Goal: Information Seeking & Learning: Learn about a topic

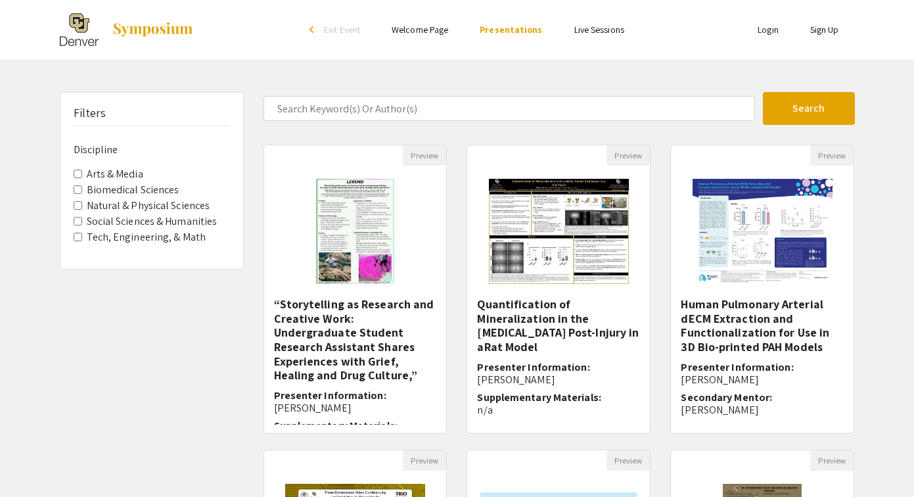
click at [184, 221] on label "Social Sciences & Humanities" at bounding box center [152, 221] width 131 height 16
click at [82, 221] on Humanities "Social Sciences & Humanities" at bounding box center [78, 221] width 9 height 9
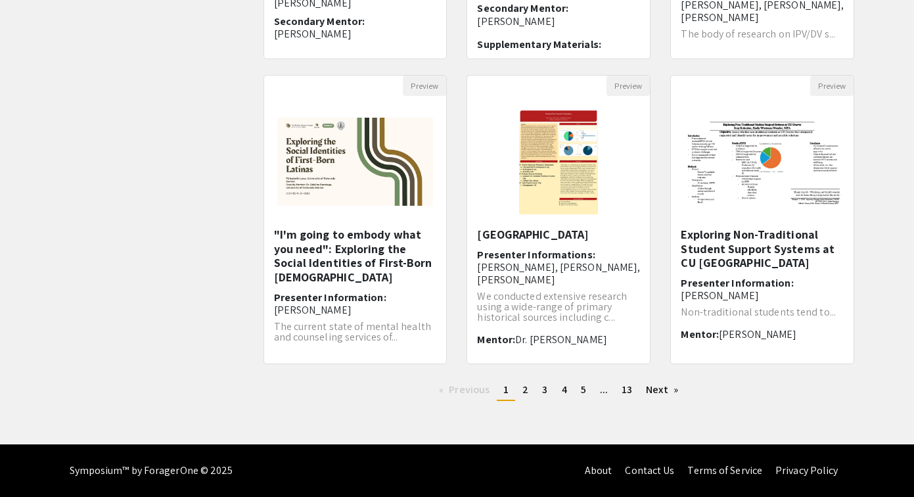
scroll to position [372, 0]
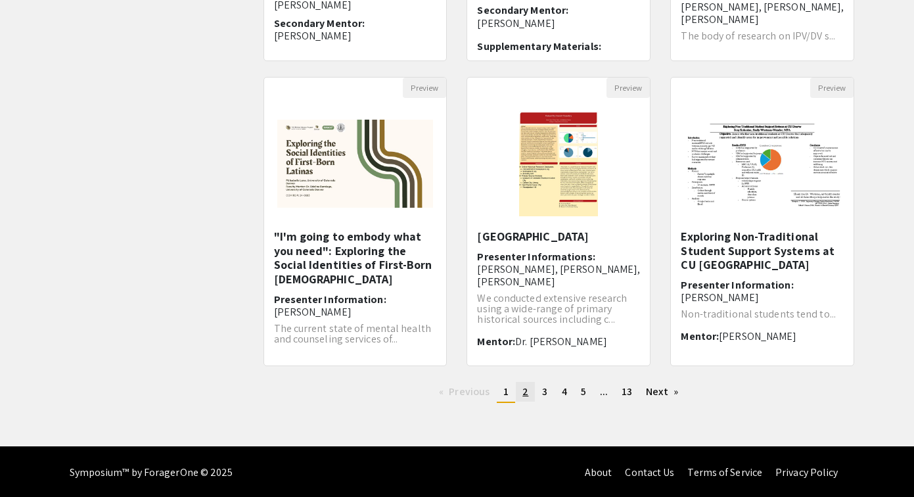
click at [525, 397] on span "2" at bounding box center [525, 391] width 6 height 14
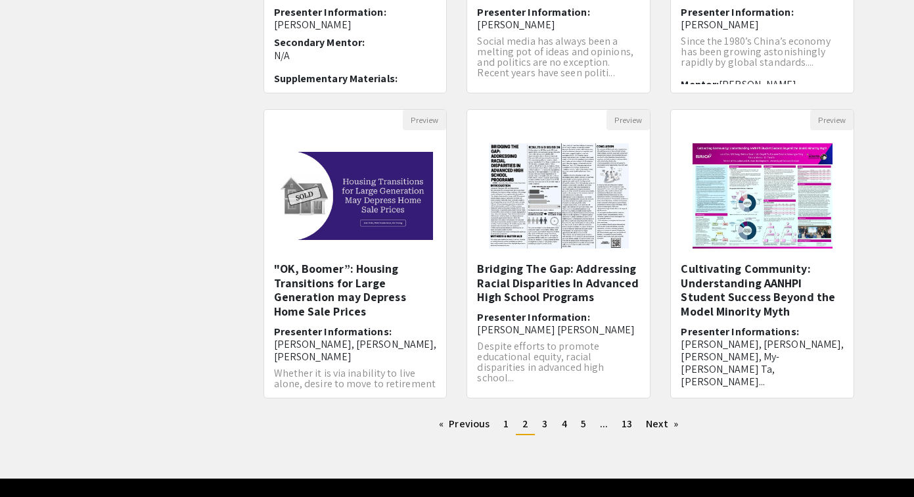
scroll to position [360, 0]
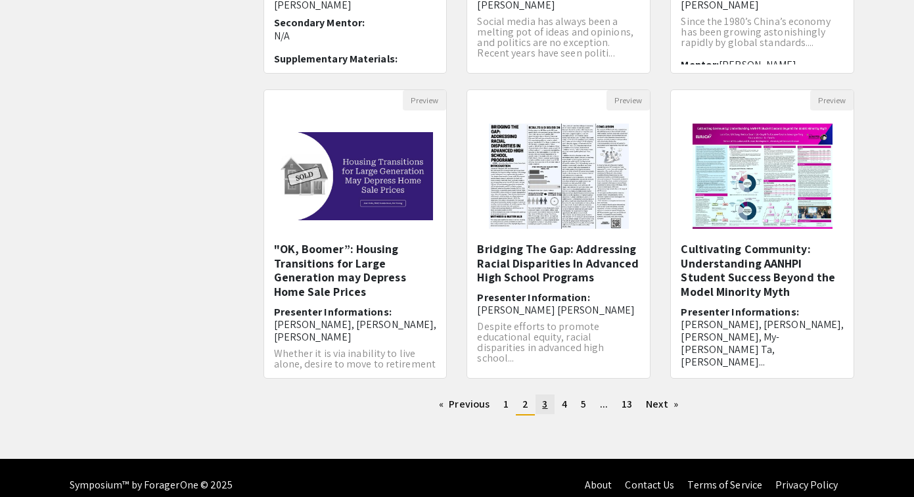
click at [549, 404] on link "page 3" at bounding box center [544, 404] width 18 height 20
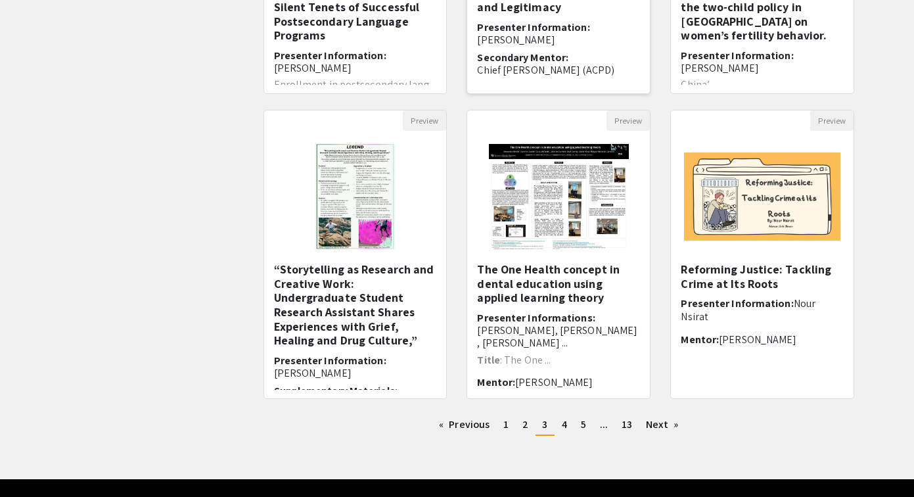
scroll to position [340, 0]
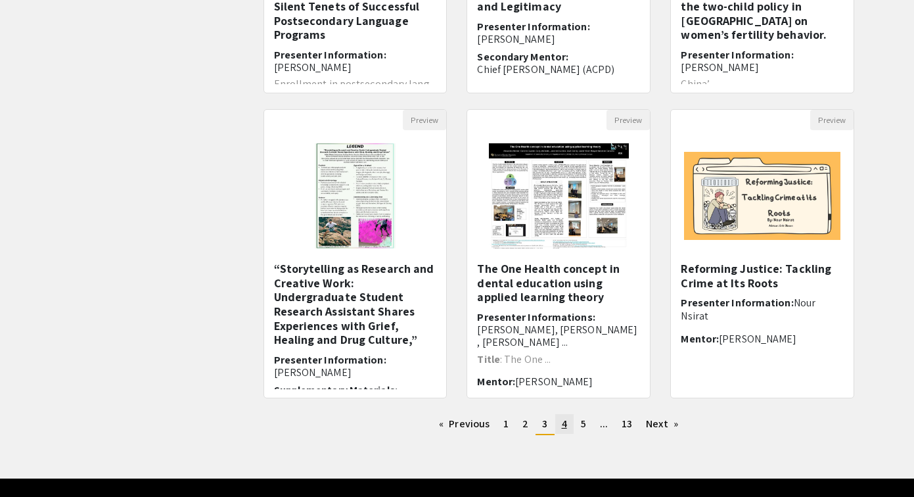
click at [565, 422] on span "4" at bounding box center [564, 423] width 5 height 14
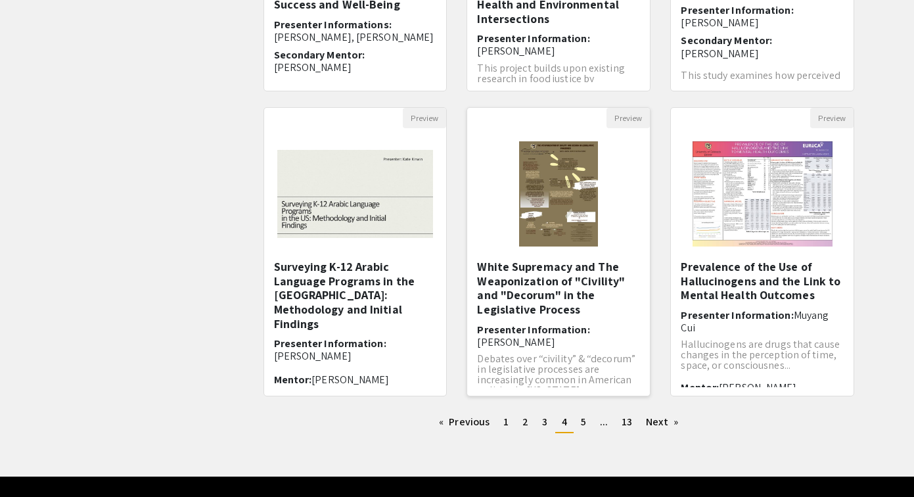
scroll to position [344, 0]
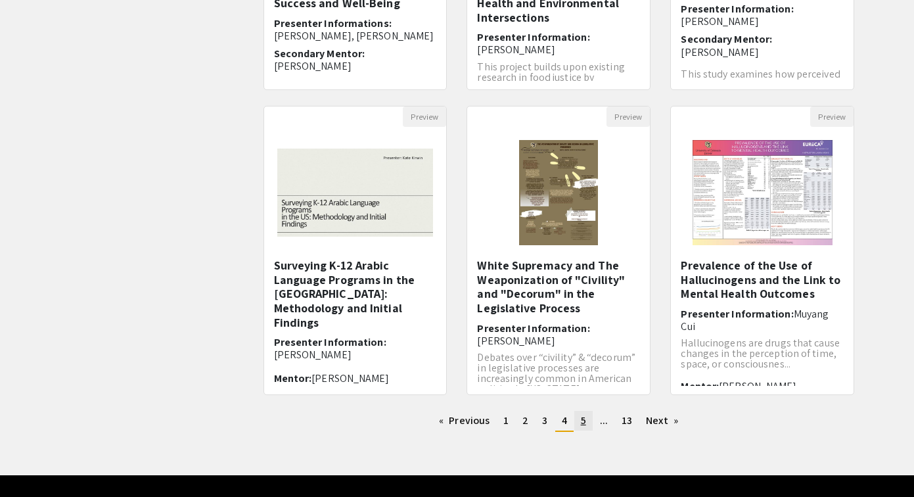
click at [579, 422] on link "page 5" at bounding box center [583, 421] width 18 height 20
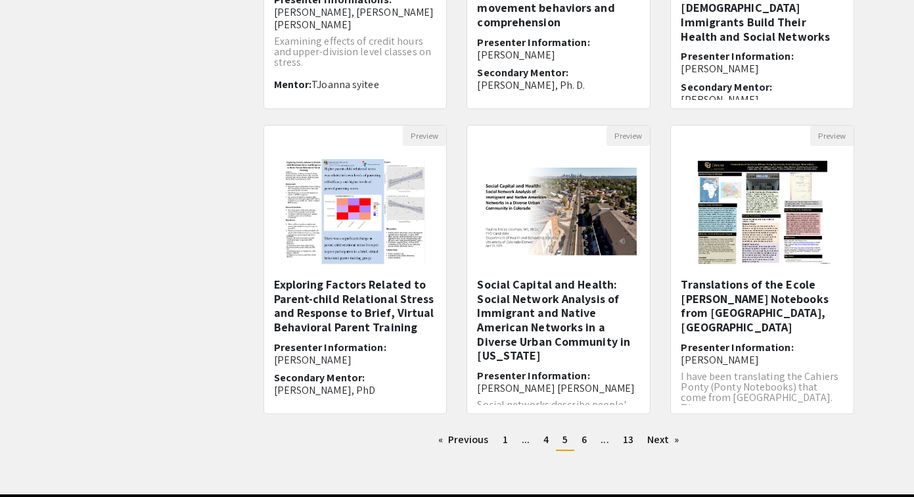
scroll to position [344, 0]
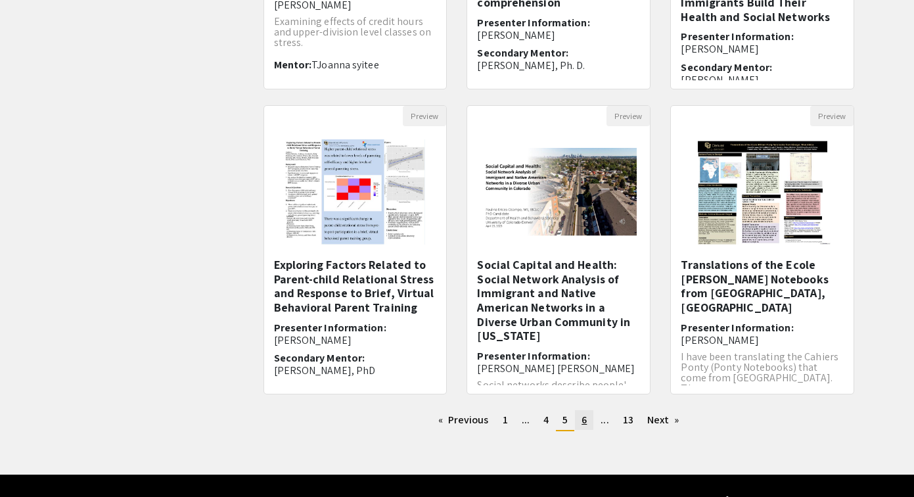
click at [587, 417] on link "page 6" at bounding box center [584, 420] width 18 height 20
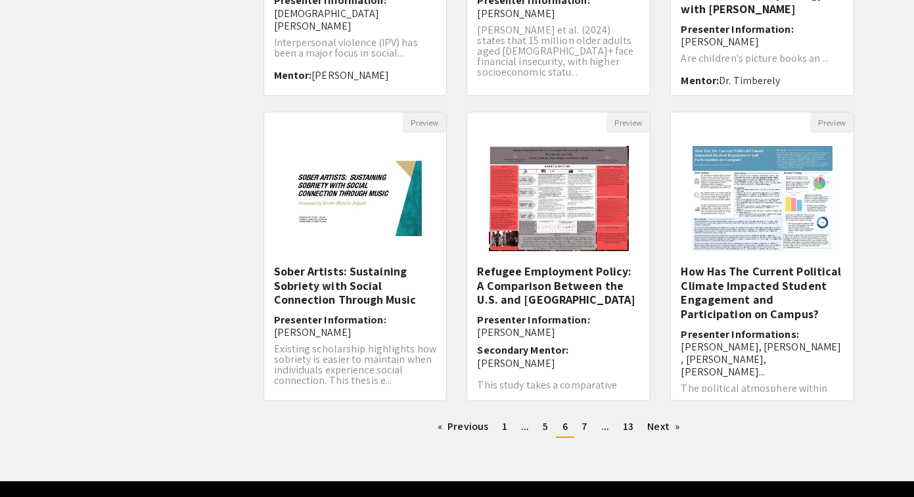
scroll to position [374, 0]
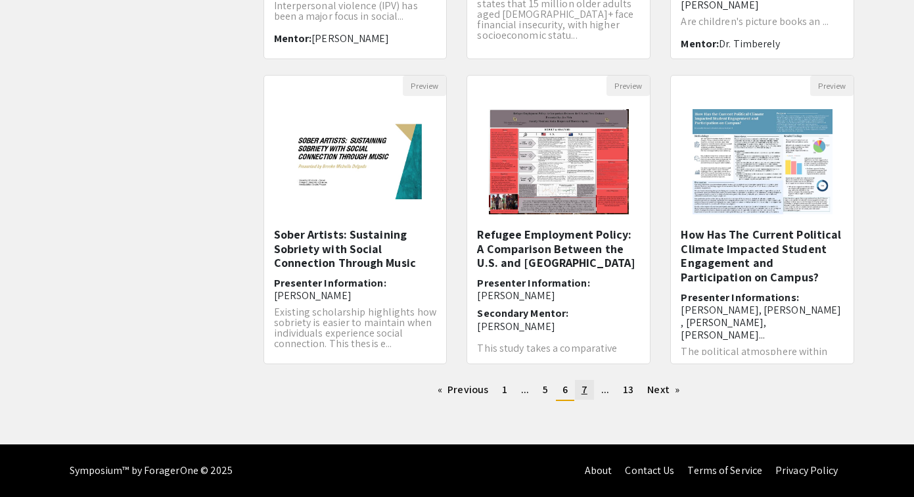
click at [583, 396] on span "7" at bounding box center [584, 389] width 6 height 14
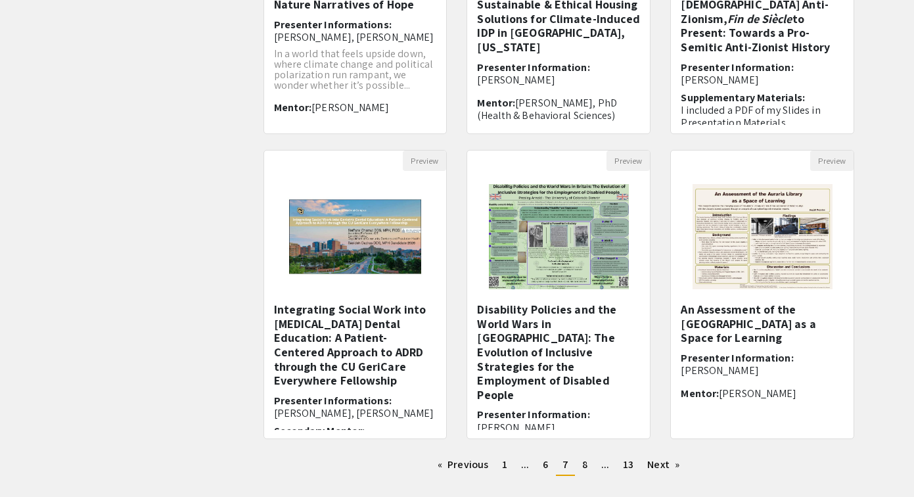
scroll to position [333, 0]
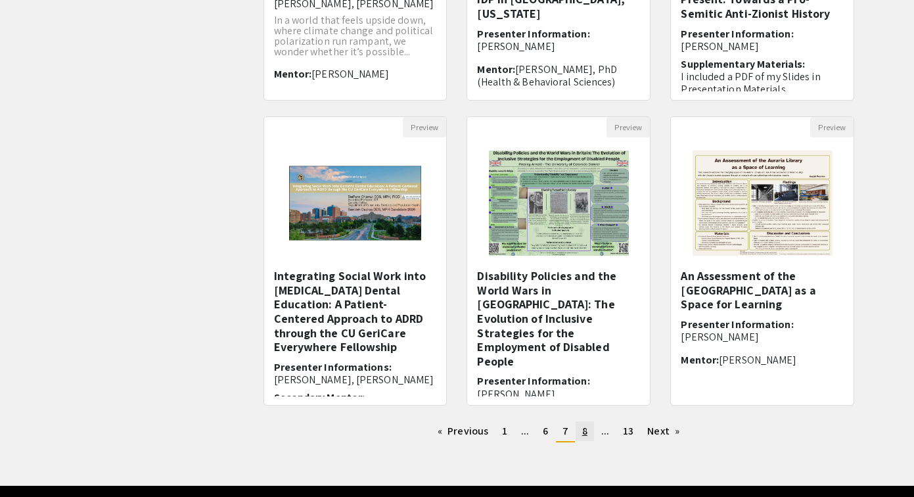
click at [586, 435] on span "8" at bounding box center [584, 431] width 5 height 14
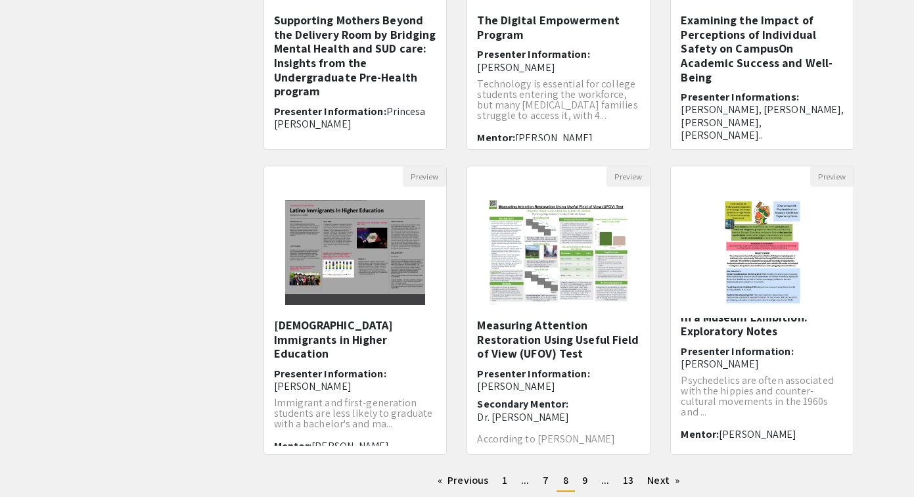
scroll to position [374, 0]
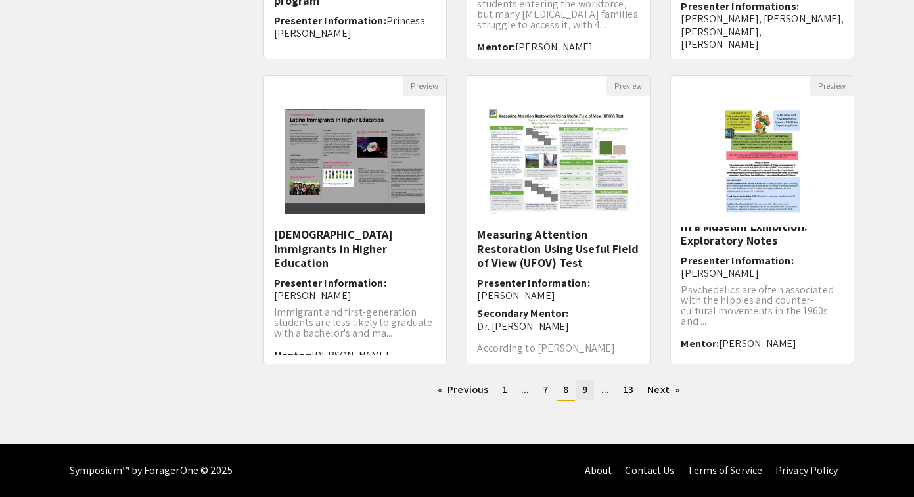
click at [578, 388] on link "page 9" at bounding box center [584, 390] width 18 height 20
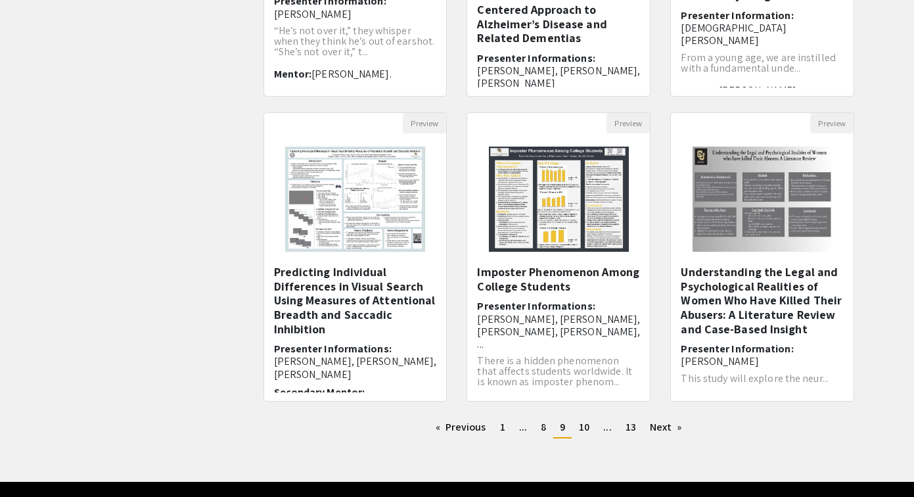
scroll to position [374, 0]
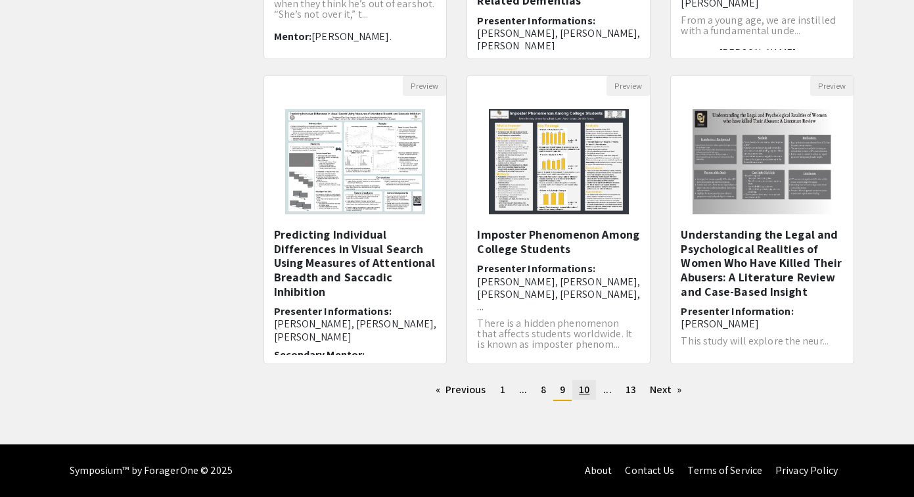
click at [591, 386] on link "page 10" at bounding box center [584, 390] width 24 height 20
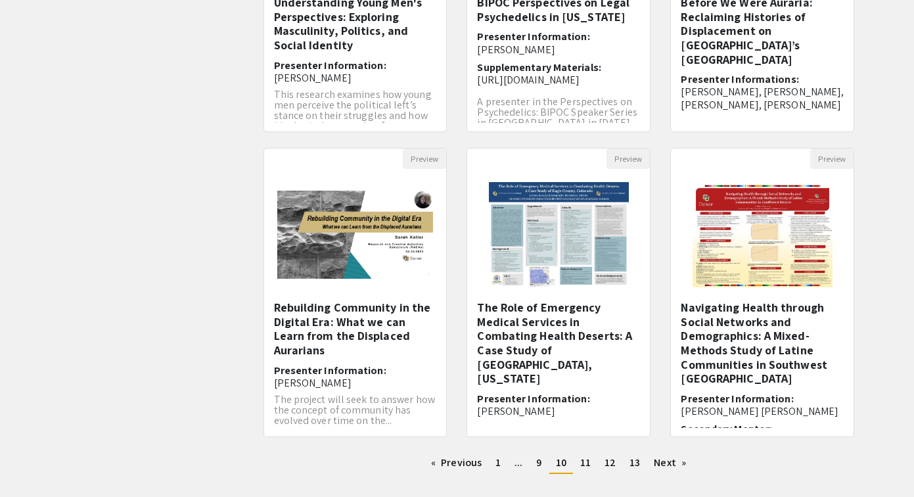
scroll to position [374, 0]
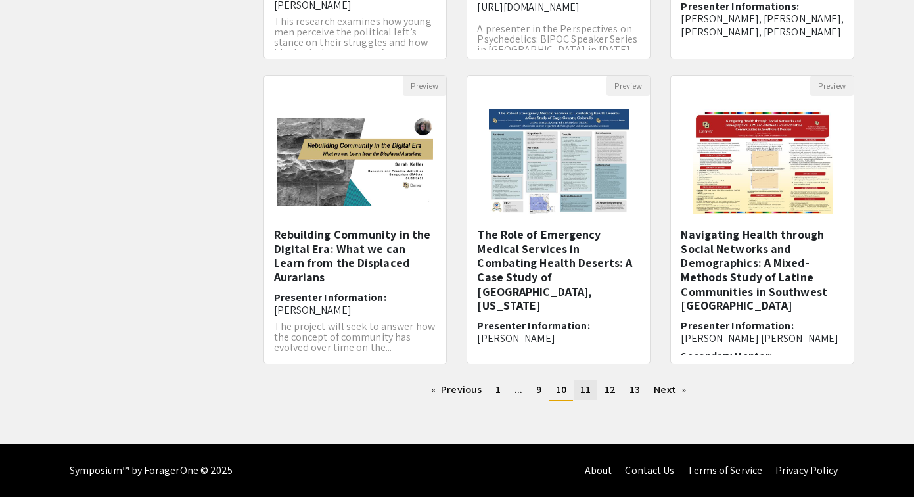
click at [585, 392] on span "11" at bounding box center [585, 389] width 11 height 14
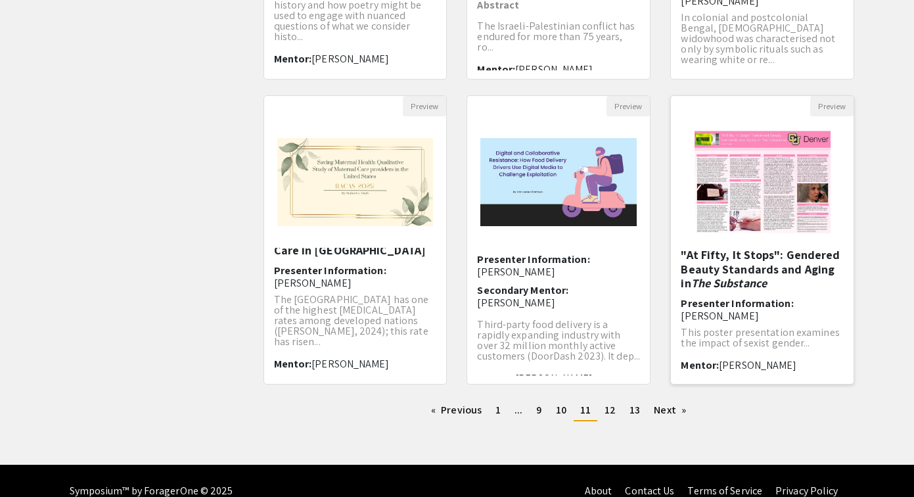
scroll to position [1, 0]
click at [617, 414] on link "page 12" at bounding box center [610, 410] width 24 height 20
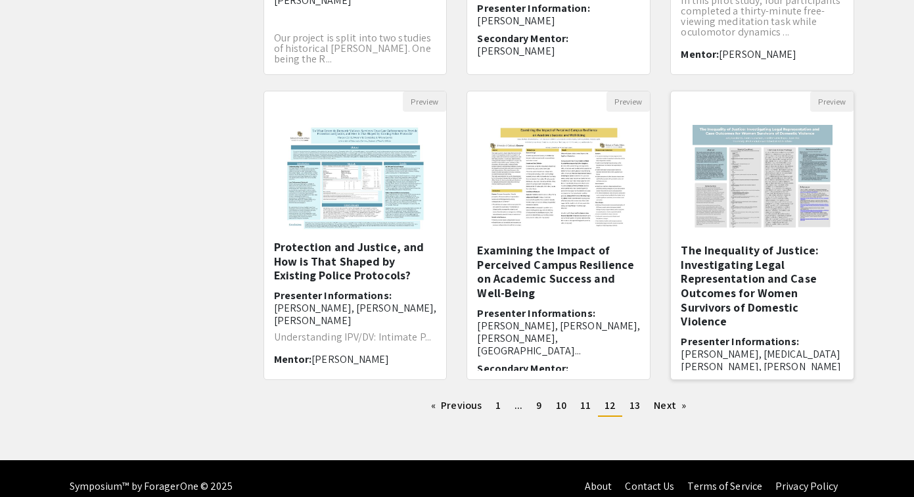
scroll to position [64, 0]
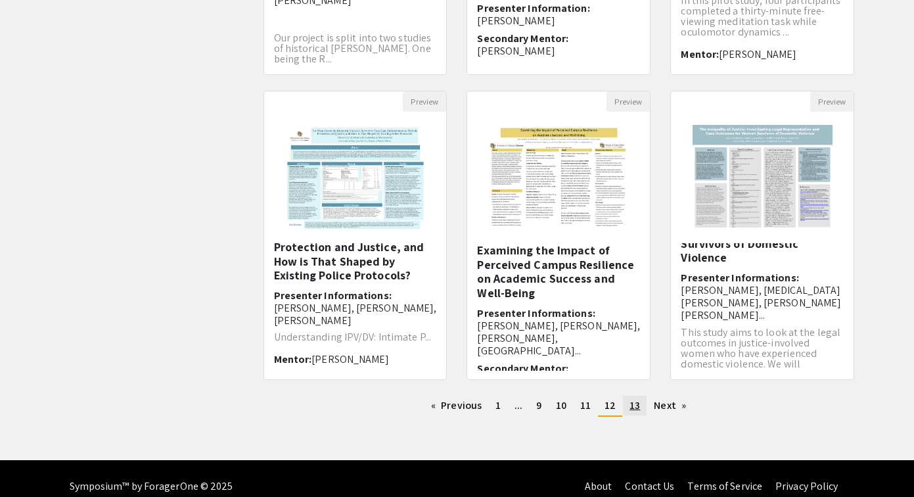
click at [627, 411] on link "page 13" at bounding box center [635, 405] width 24 height 20
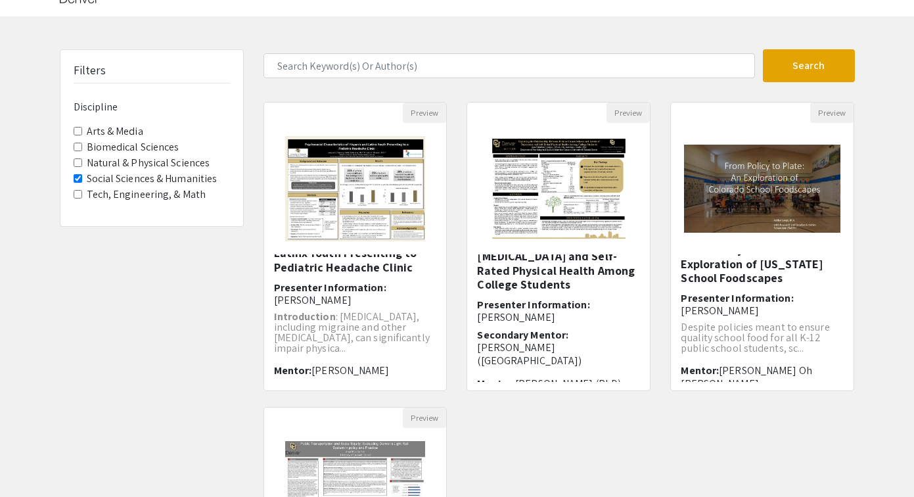
scroll to position [18, 0]
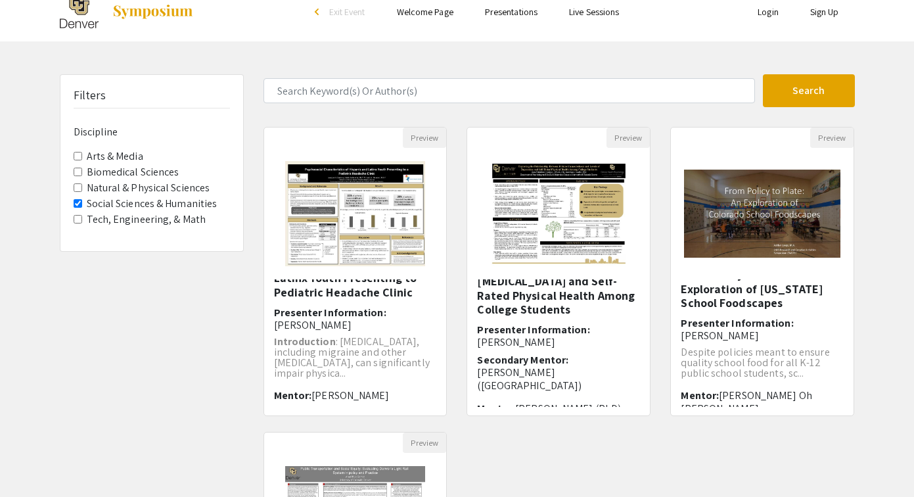
click at [208, 200] on label "Social Sciences & Humanities" at bounding box center [152, 204] width 131 height 16
click at [82, 200] on Humanities "Social Sciences & Humanities" at bounding box center [78, 203] width 9 height 9
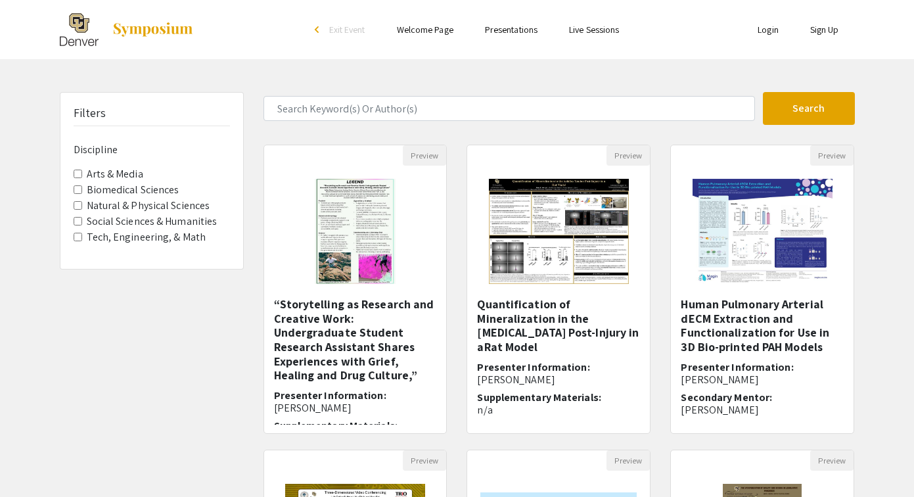
click at [170, 224] on label "Social Sciences & Humanities" at bounding box center [152, 221] width 131 height 16
click at [82, 224] on Humanities "Social Sciences & Humanities" at bounding box center [78, 221] width 9 height 9
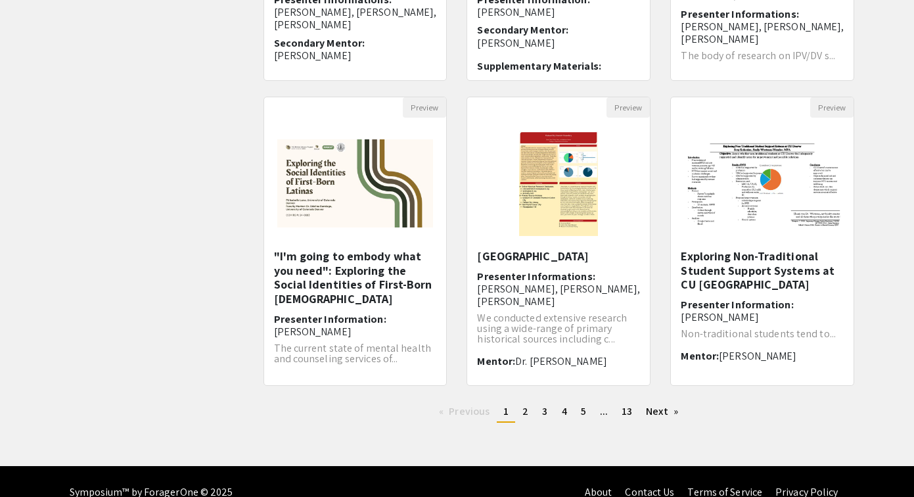
scroll to position [352, 0]
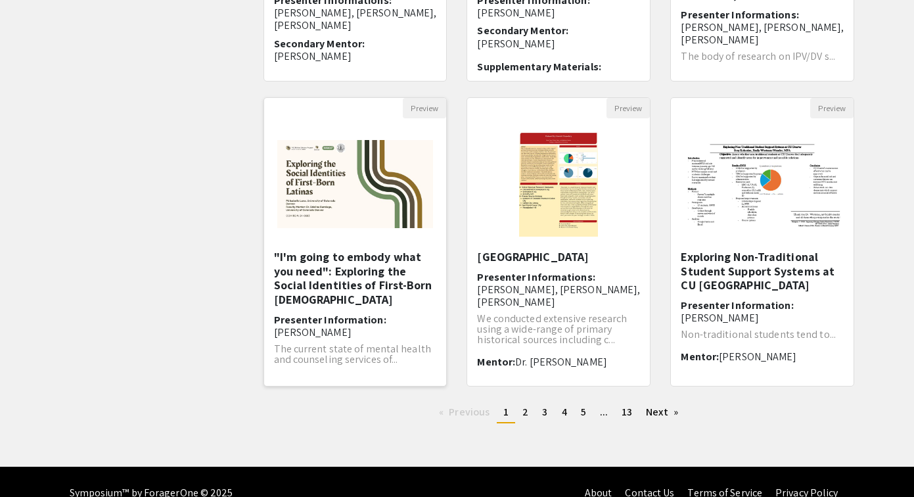
click at [393, 213] on img at bounding box center [355, 184] width 183 height 114
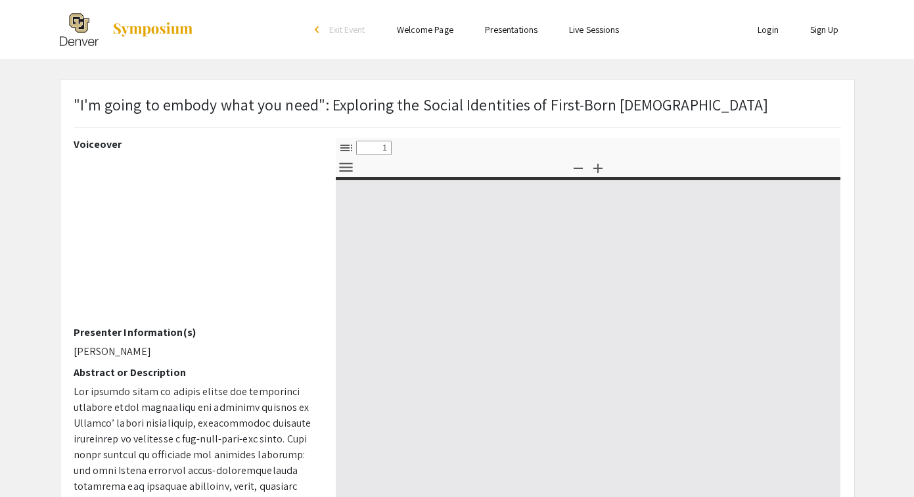
select select "custom"
type input "0"
select select "custom"
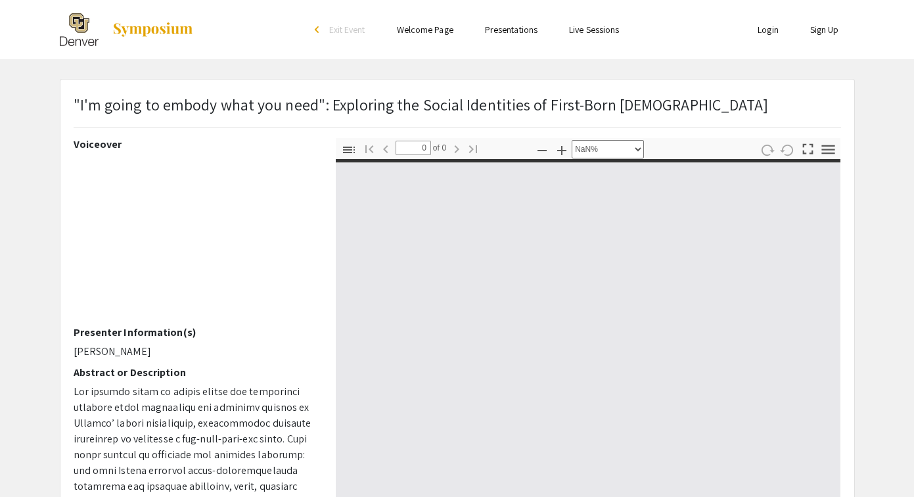
type input "1"
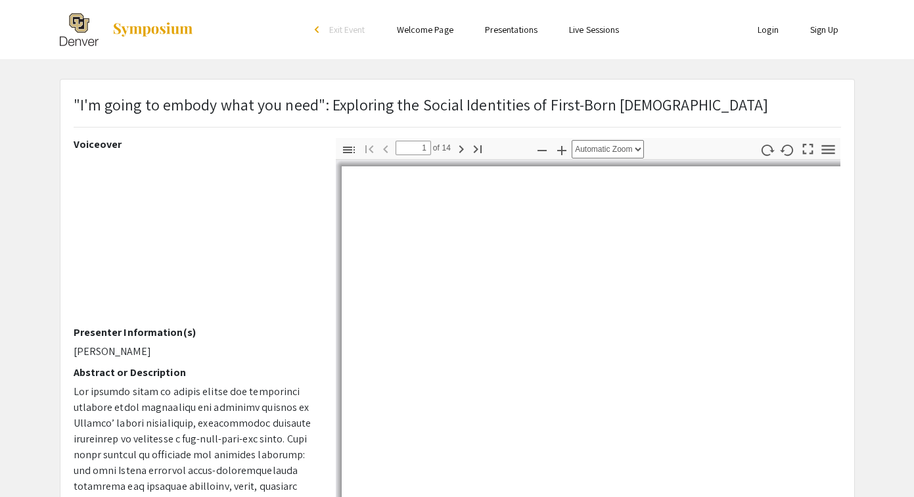
select select "auto"
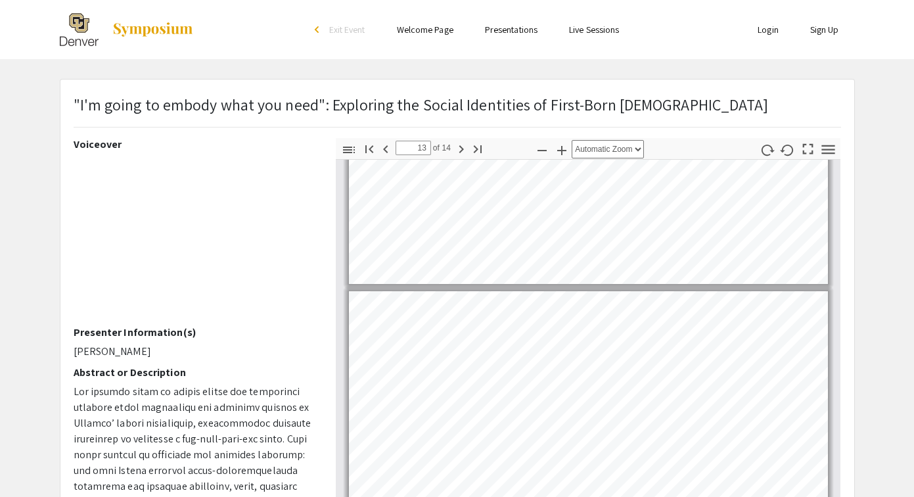
scroll to position [3371, 0]
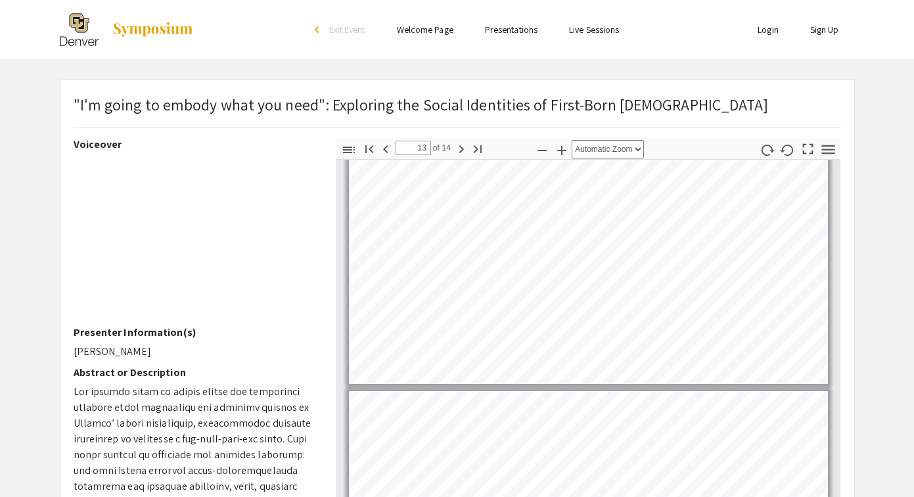
type input "14"
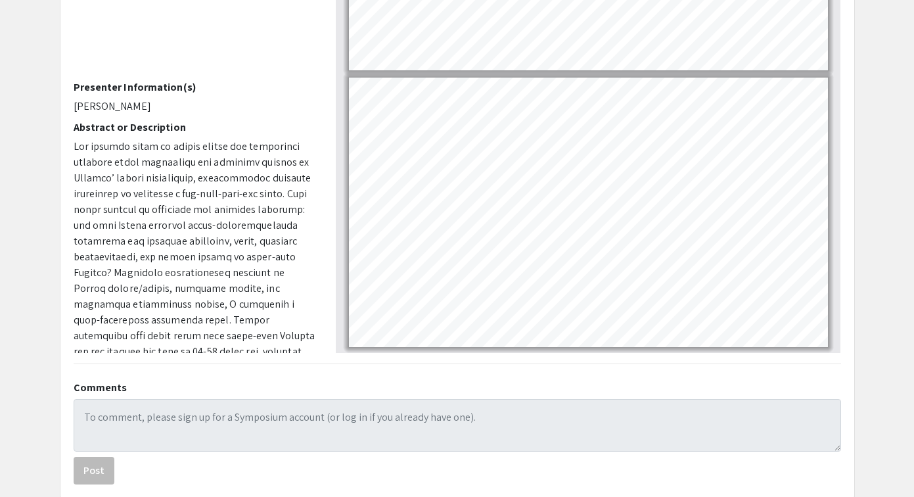
scroll to position [288, 0]
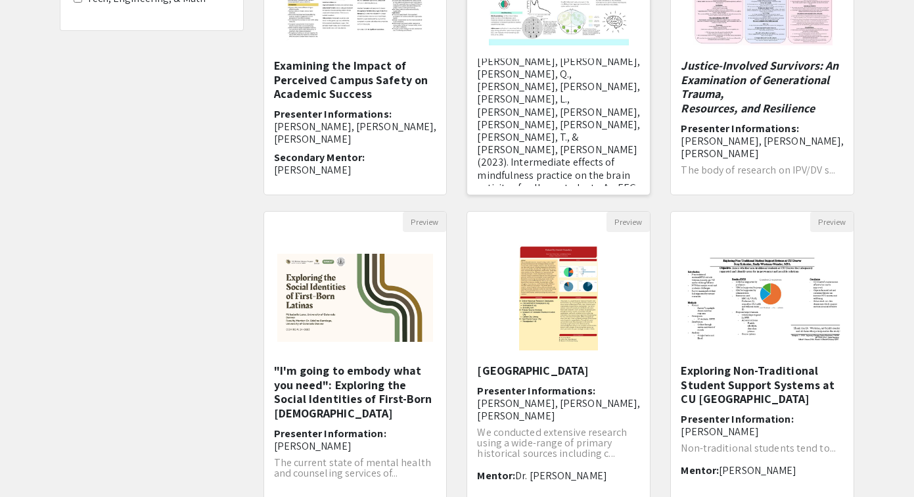
scroll to position [374, 0]
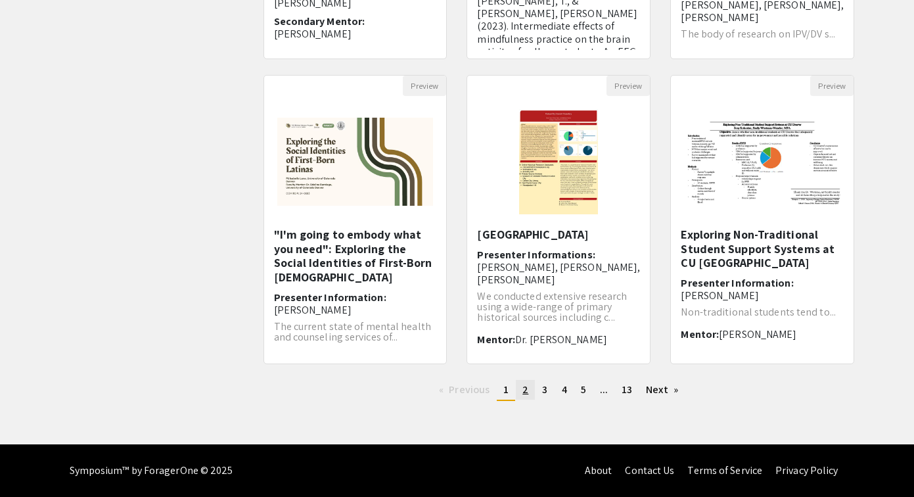
click at [523, 392] on span "2" at bounding box center [525, 389] width 6 height 14
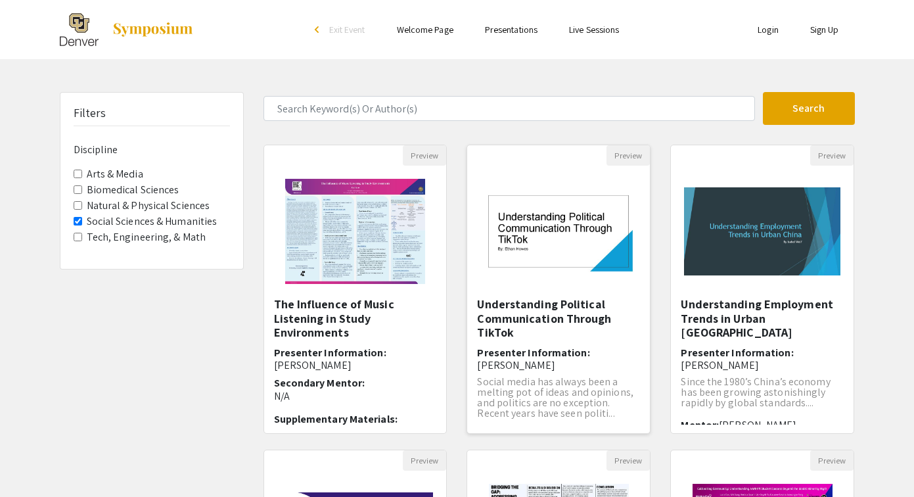
click at [546, 234] on img "Open Presentation <p>Understanding Political Communication Through TikTok</p>" at bounding box center [558, 231] width 183 height 114
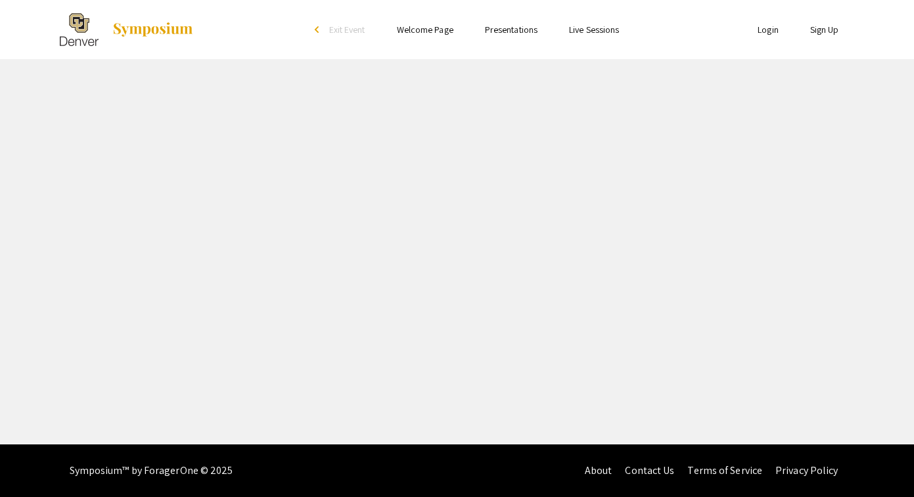
select select "custom"
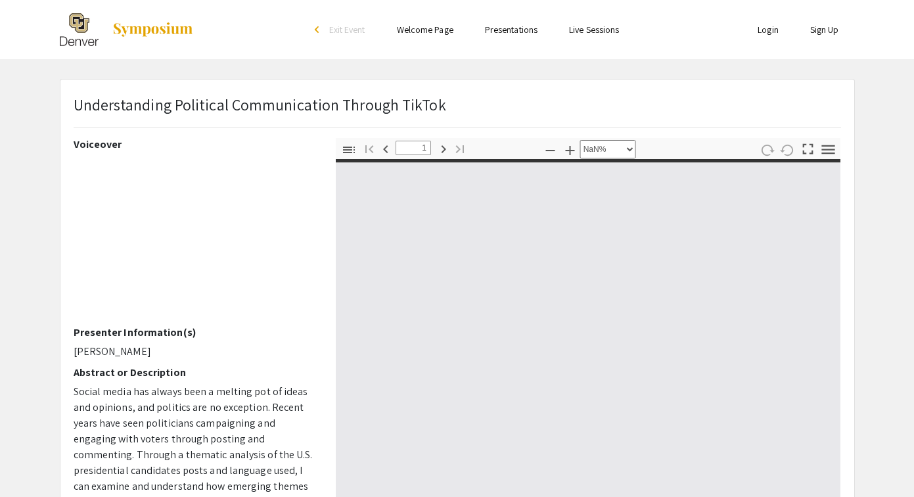
type input "0"
select select "custom"
type input "1"
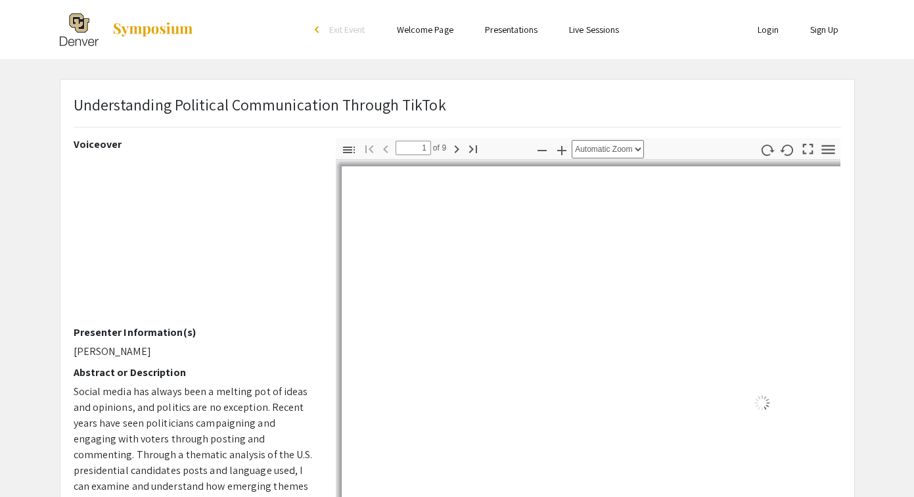
select select "auto"
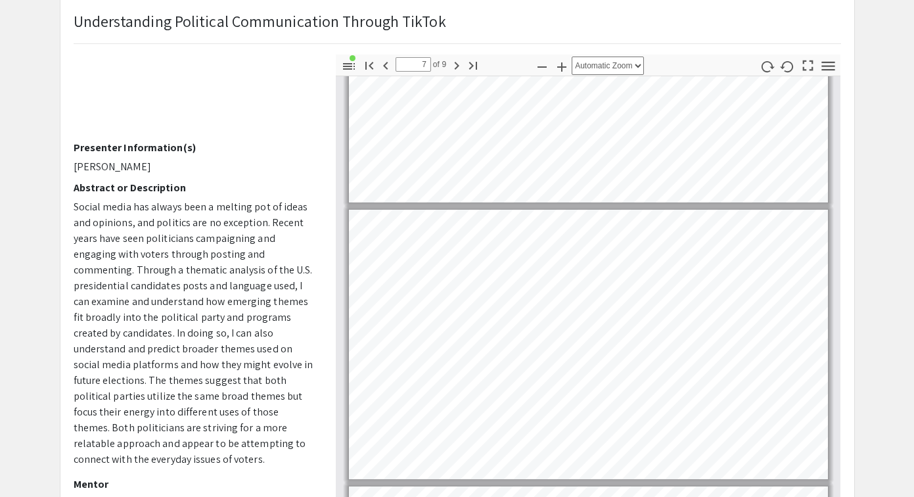
scroll to position [1582, 0]
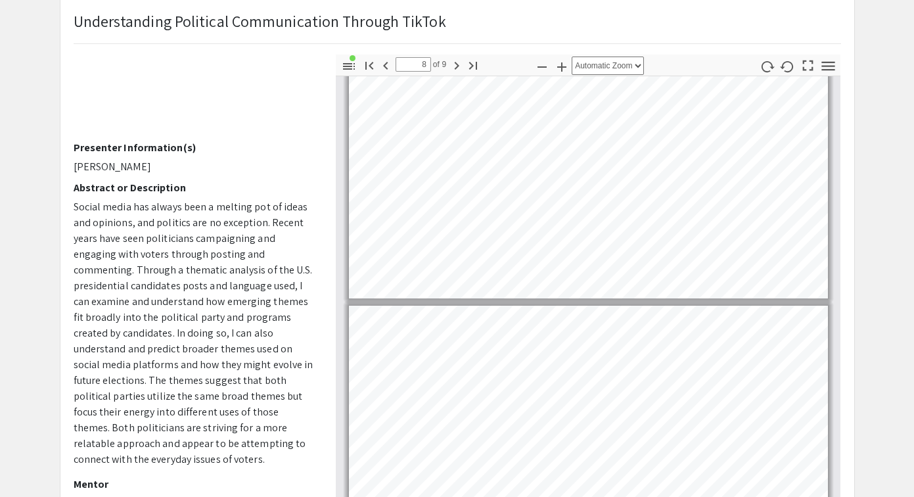
type input "9"
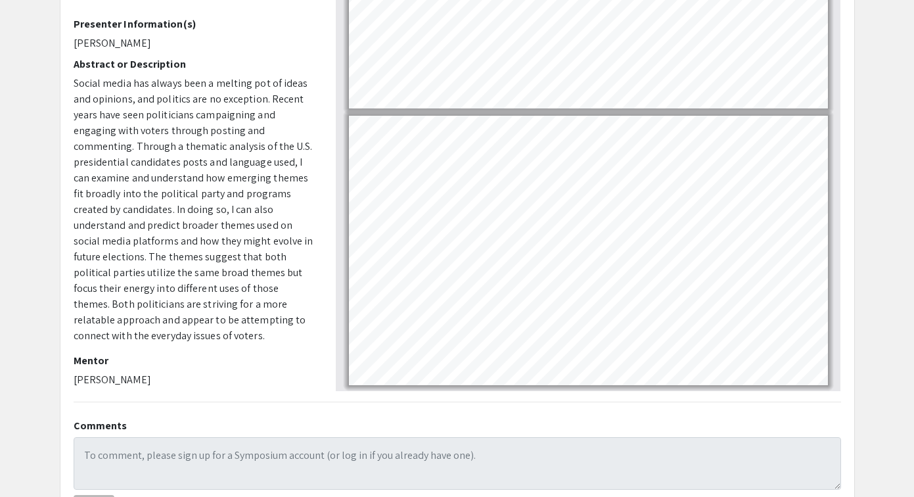
scroll to position [229, 0]
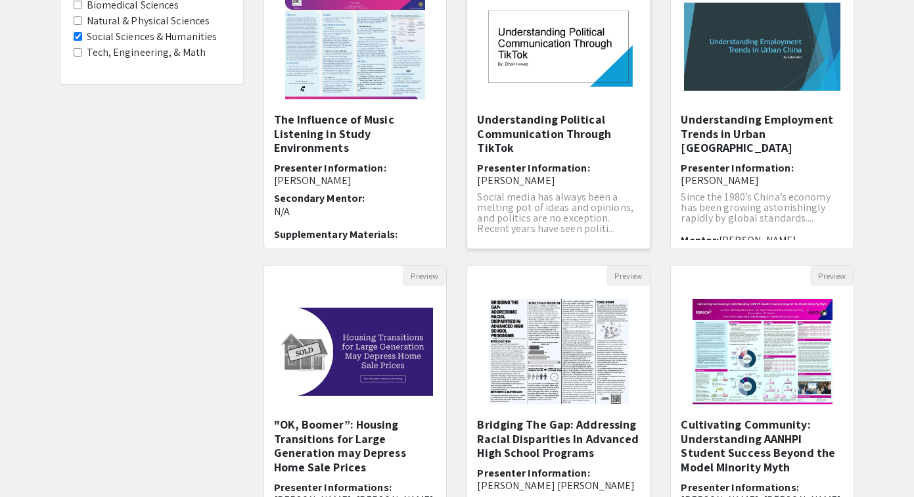
scroll to position [374, 0]
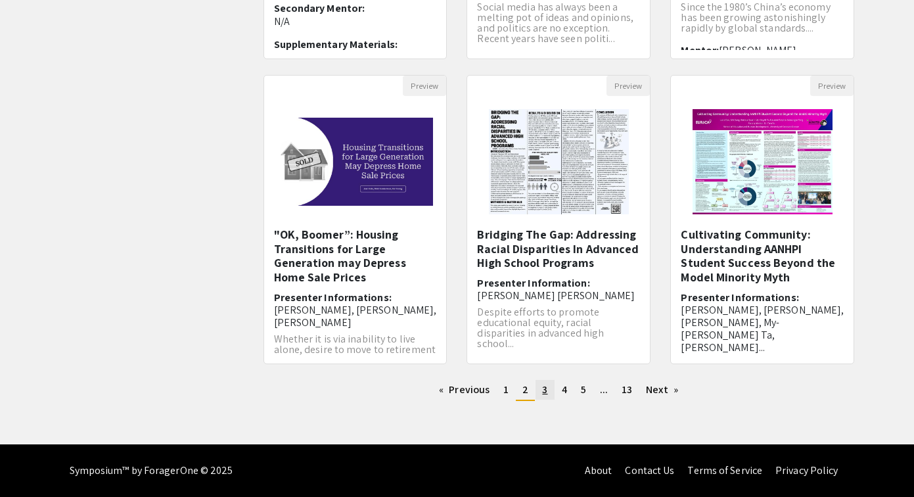
click at [543, 396] on link "page 3" at bounding box center [544, 390] width 18 height 20
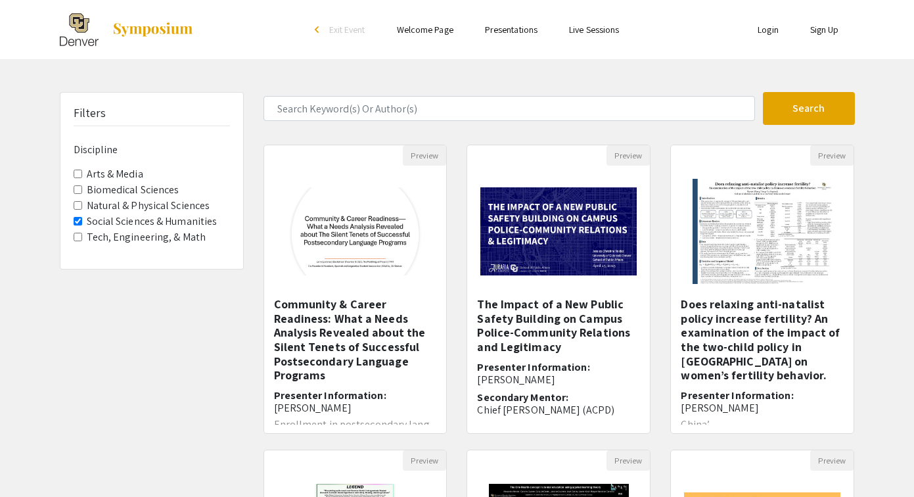
click at [505, 35] on link "Presentations" at bounding box center [511, 30] width 53 height 12
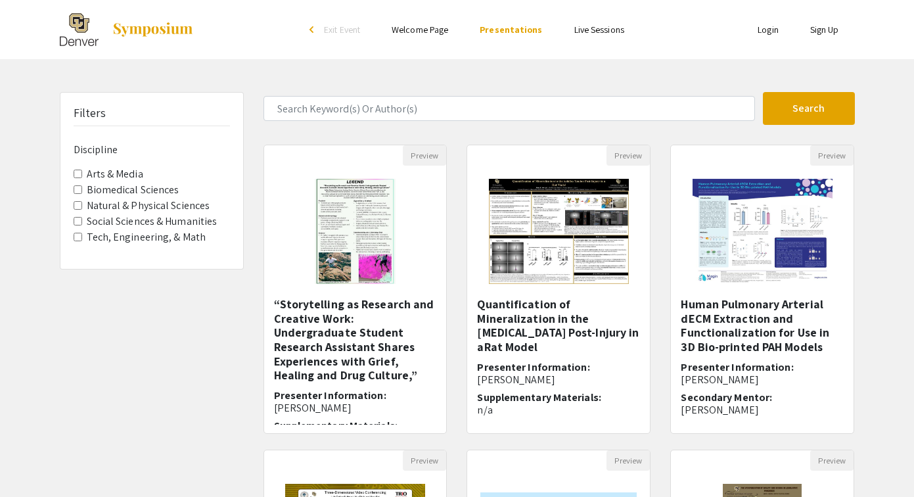
click at [615, 35] on link "Live Sessions" at bounding box center [599, 30] width 50 height 12
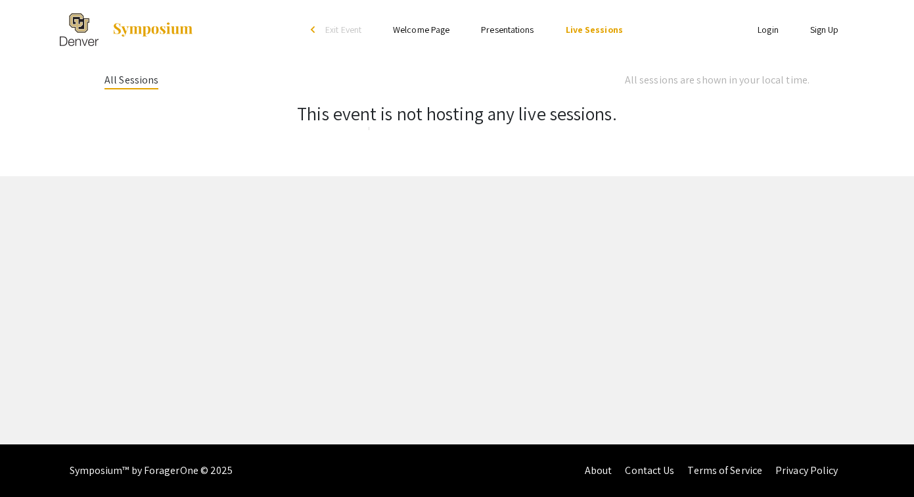
click at [521, 28] on link "Presentations" at bounding box center [507, 30] width 53 height 12
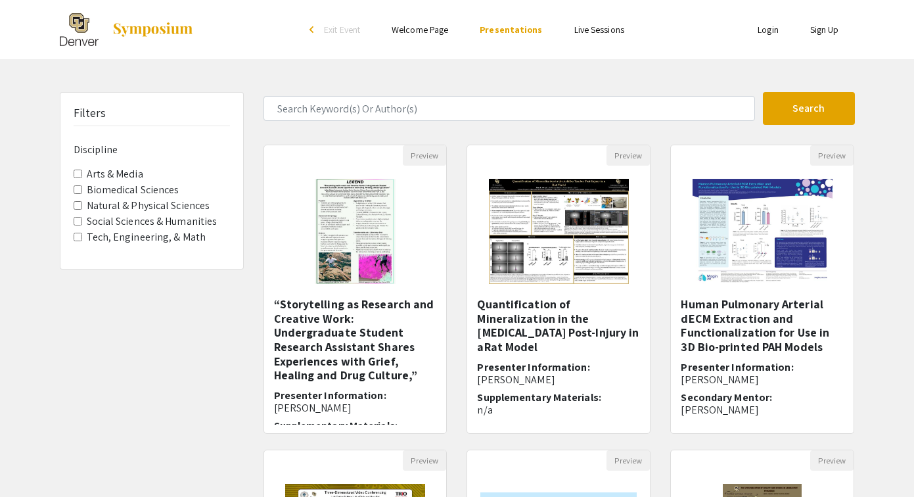
click at [179, 221] on label "Social Sciences & Humanities" at bounding box center [152, 221] width 131 height 16
click at [82, 221] on Humanities "Social Sciences & Humanities" at bounding box center [78, 221] width 9 height 9
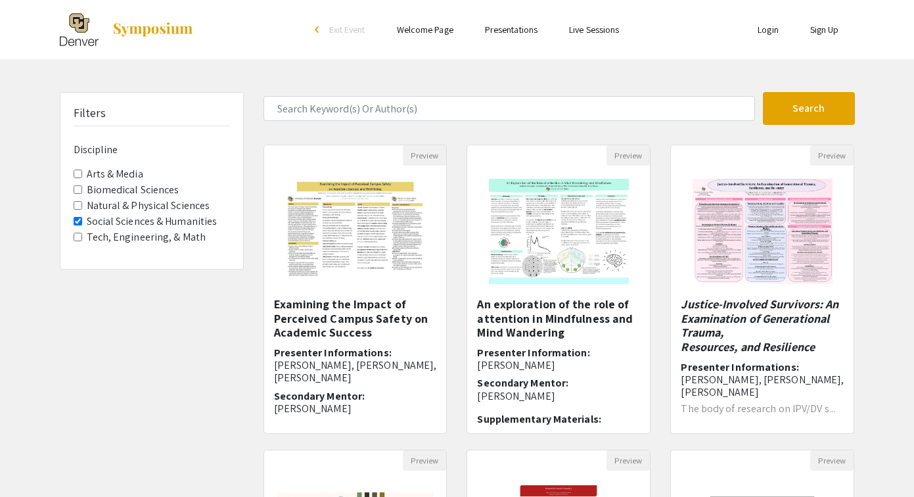
click at [495, 28] on link "Presentations" at bounding box center [511, 30] width 53 height 12
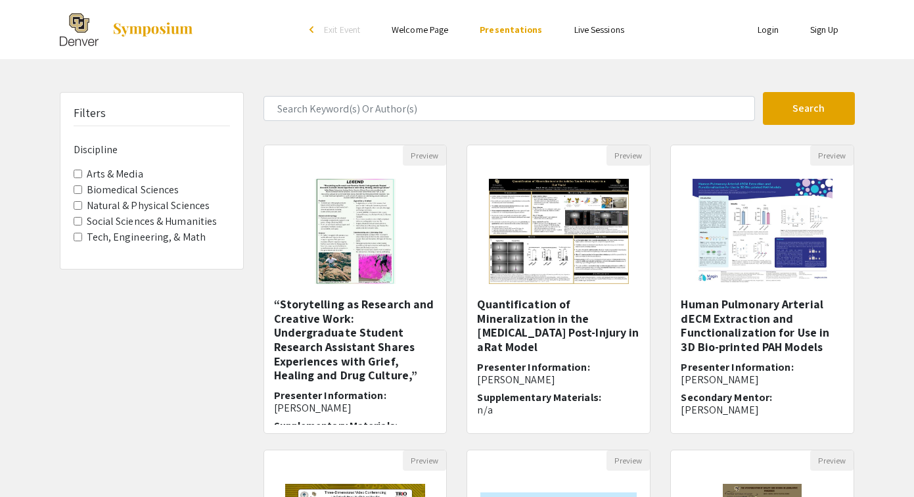
click at [157, 222] on label "Social Sciences & Humanities" at bounding box center [152, 221] width 131 height 16
click at [82, 222] on Humanities "Social Sciences & Humanities" at bounding box center [78, 221] width 9 height 9
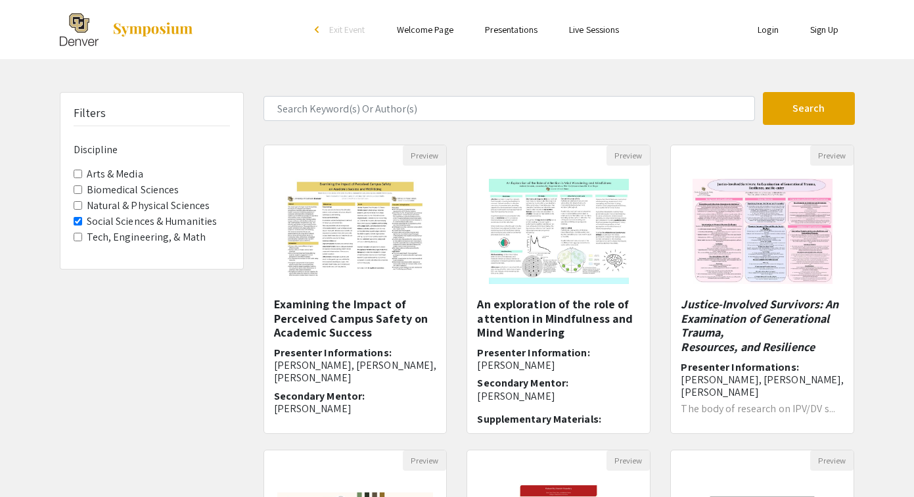
click at [154, 25] on img at bounding box center [153, 30] width 82 height 16
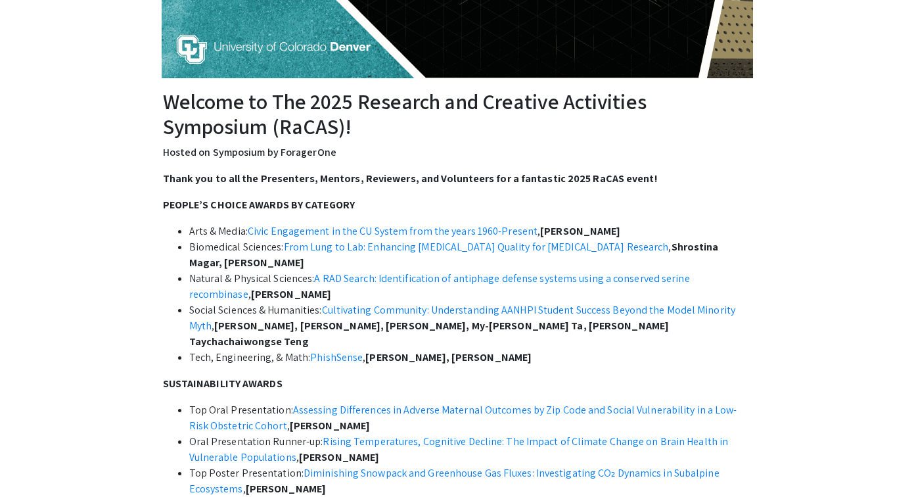
scroll to position [283, 0]
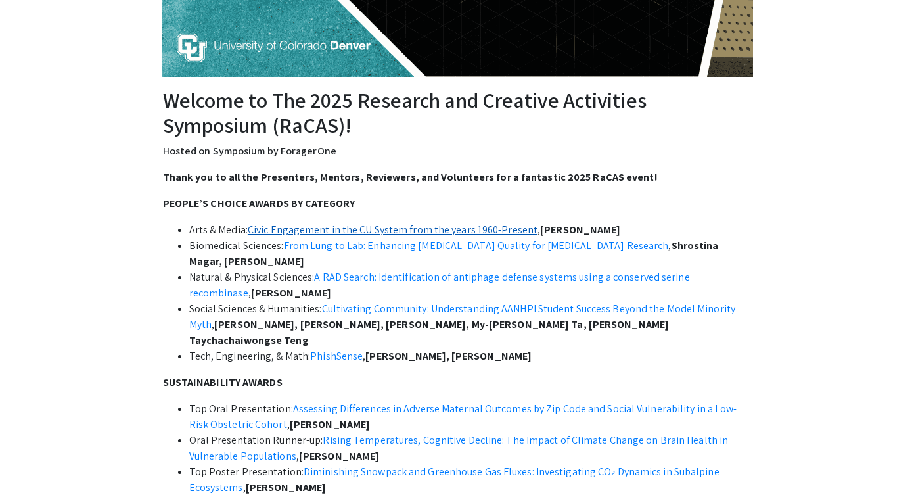
click at [390, 227] on link "Civic Engagement in the CU System from the years 1960-Present" at bounding box center [393, 230] width 290 height 14
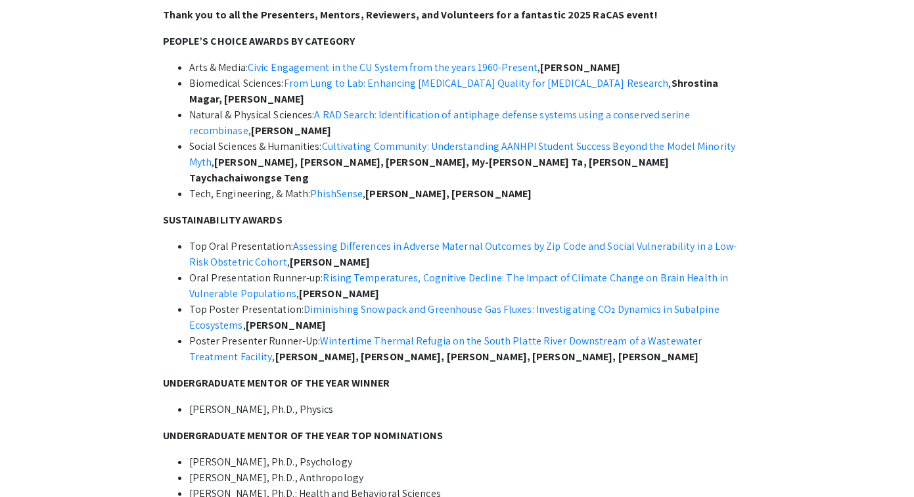
scroll to position [348, 0]
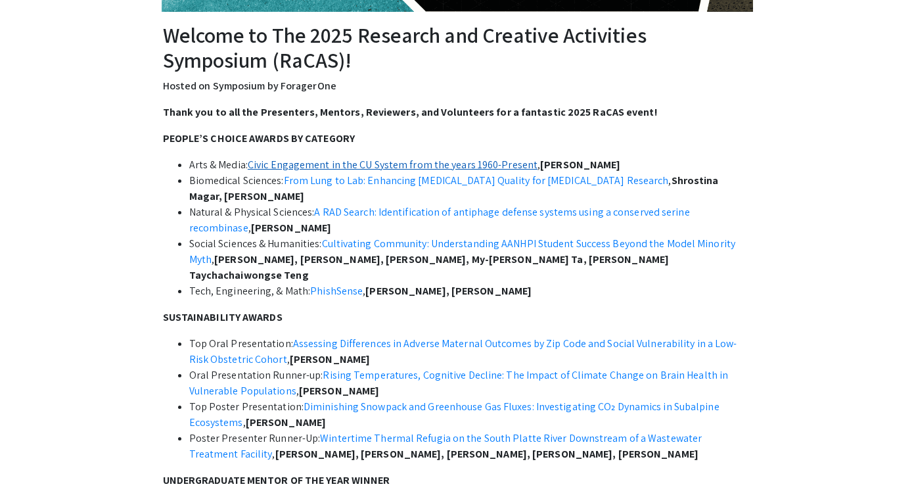
click at [462, 161] on link "Civic Engagement in the CU System from the years 1960-Present" at bounding box center [393, 165] width 290 height 14
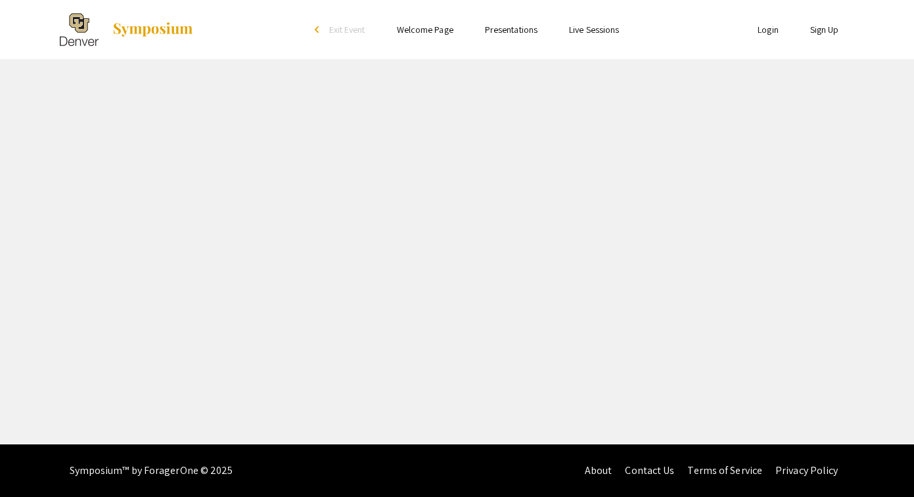
select select "custom"
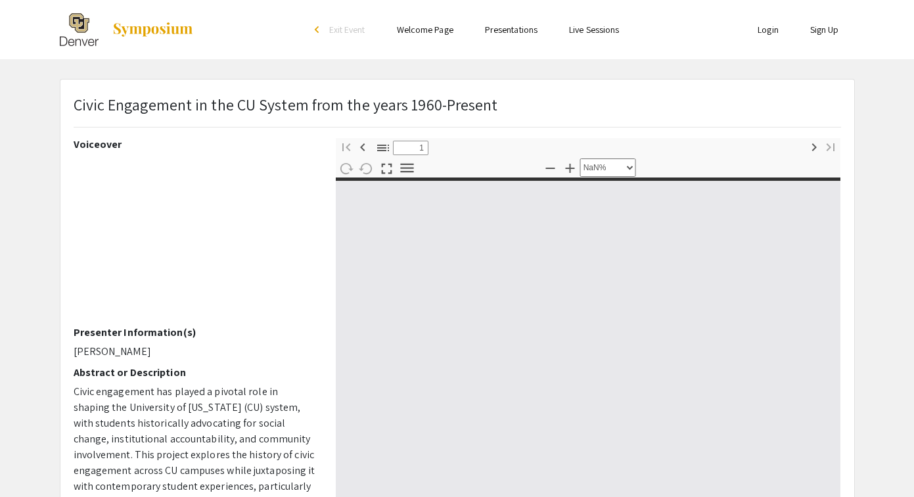
type input "0"
select select "custom"
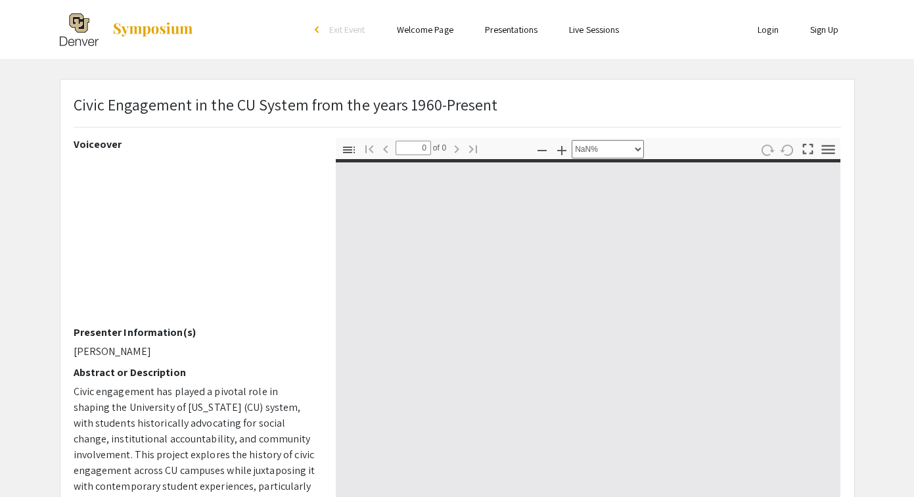
type input "1"
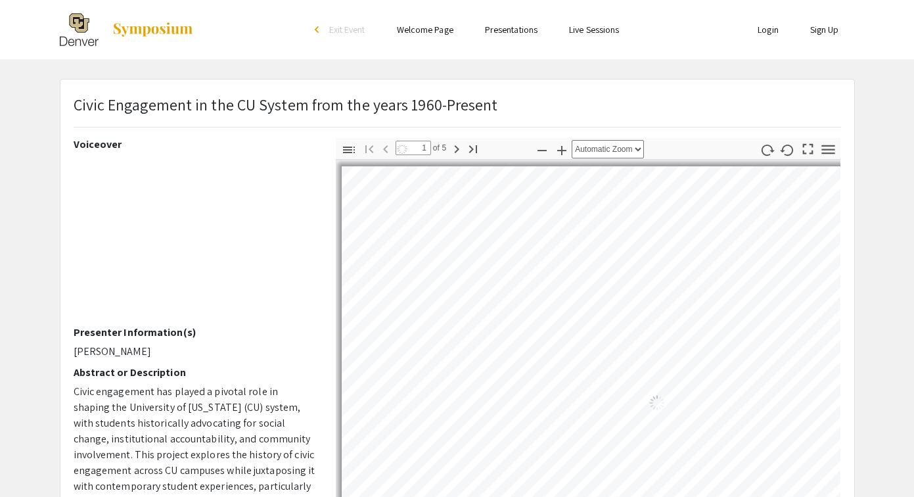
select select "auto"
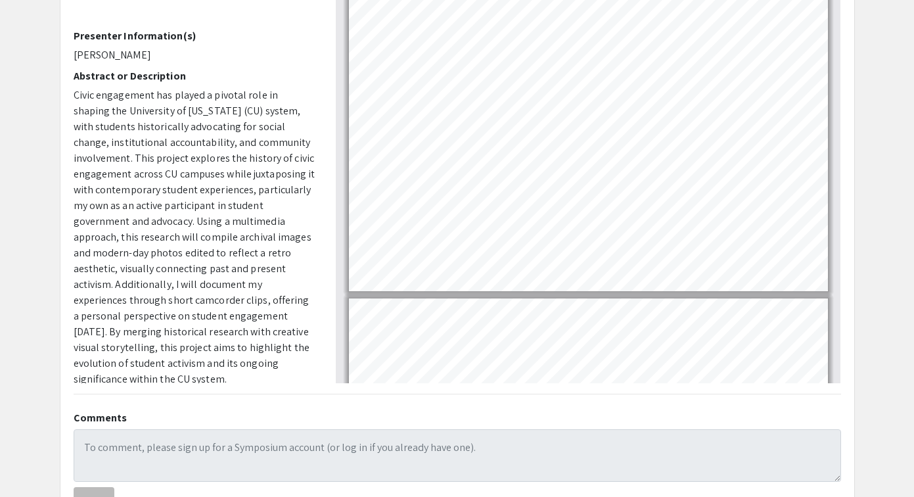
scroll to position [213, 0]
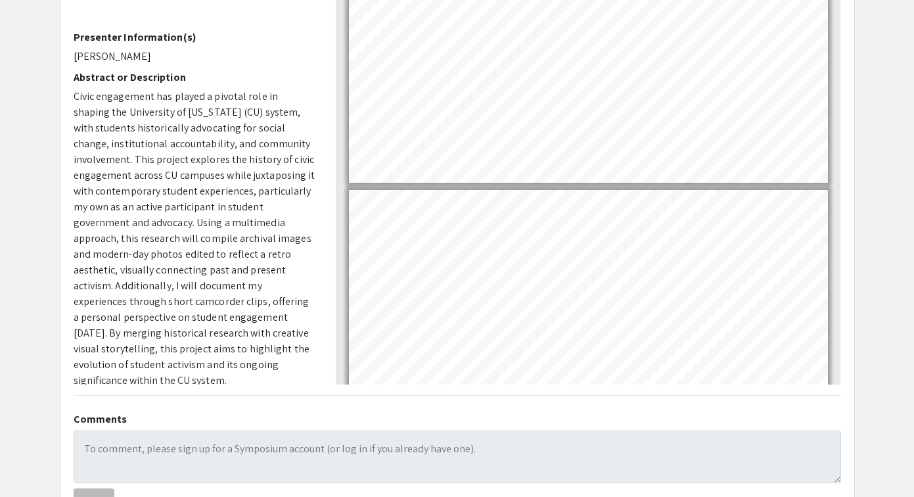
type input "5"
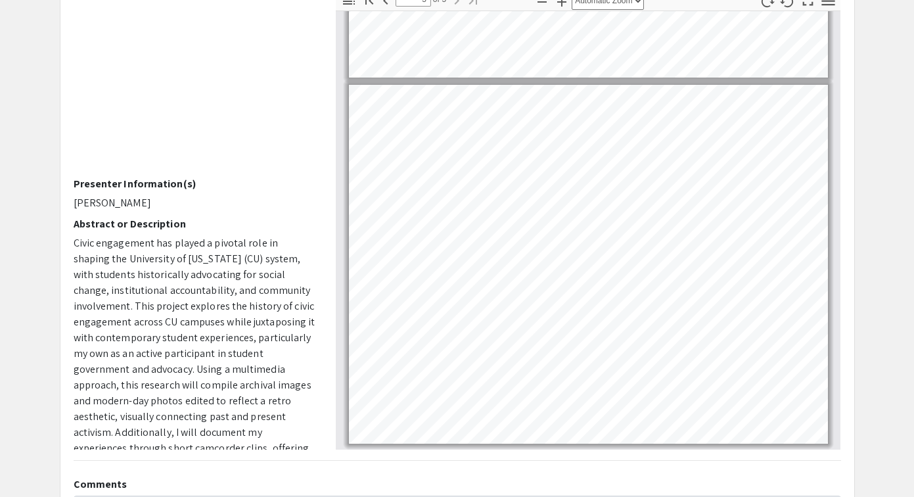
scroll to position [0, 0]
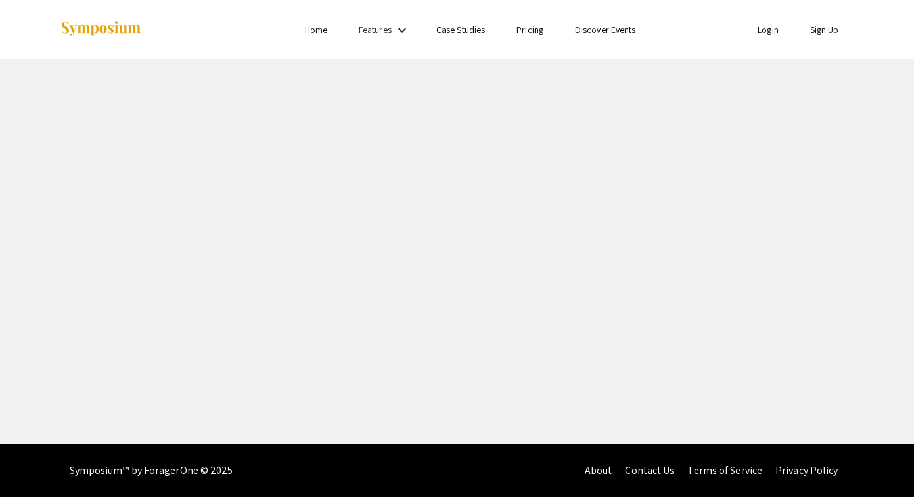
select select "custom"
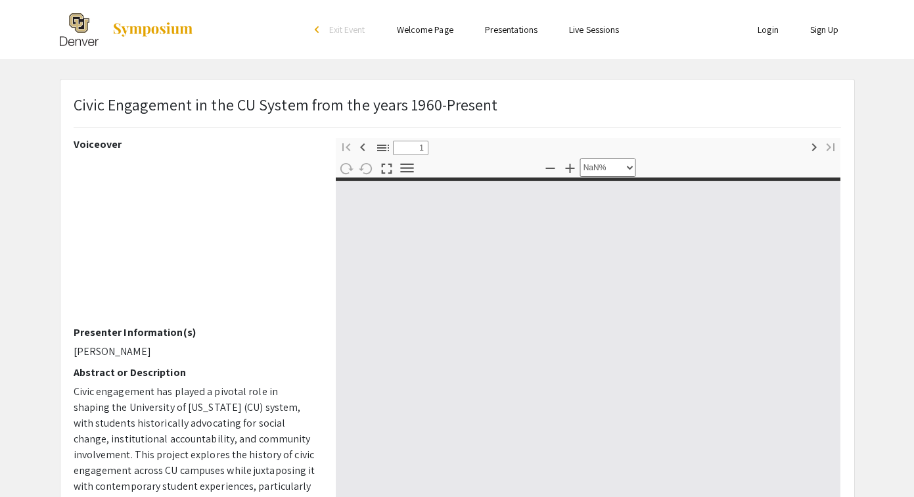
type input "0"
select select "custom"
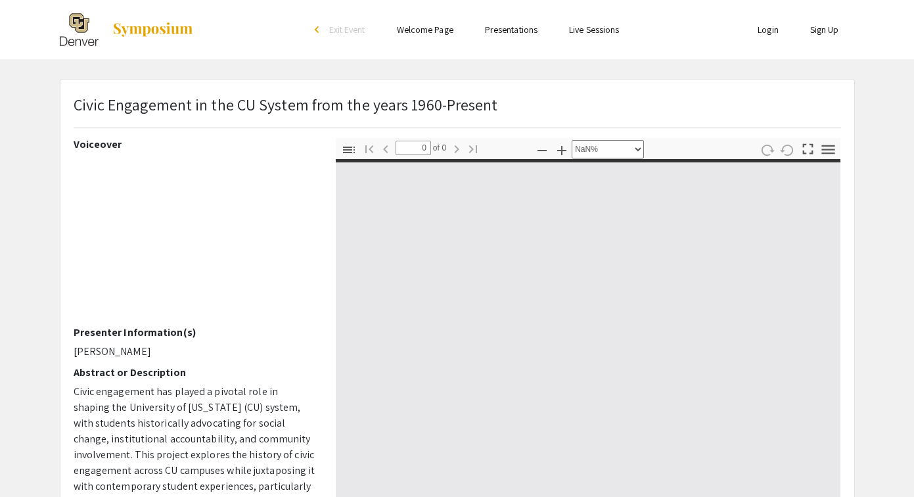
type input "1"
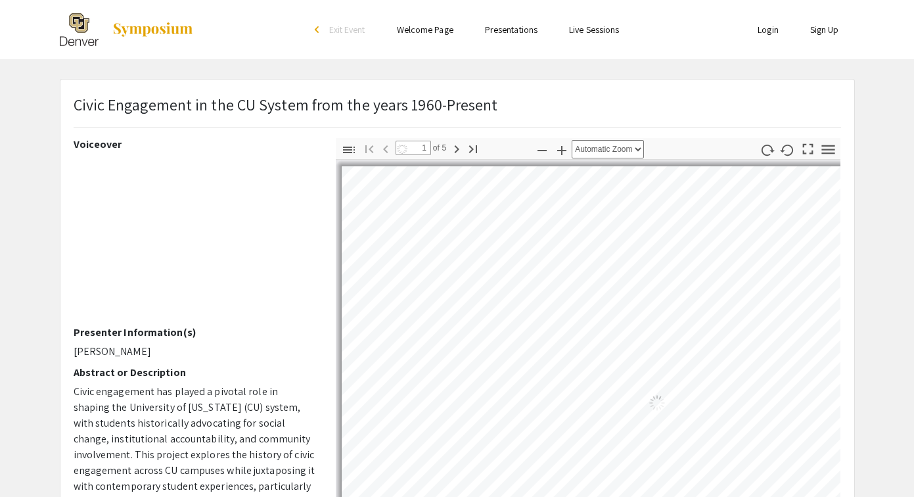
select select "auto"
